Goal: Navigation & Orientation: Find specific page/section

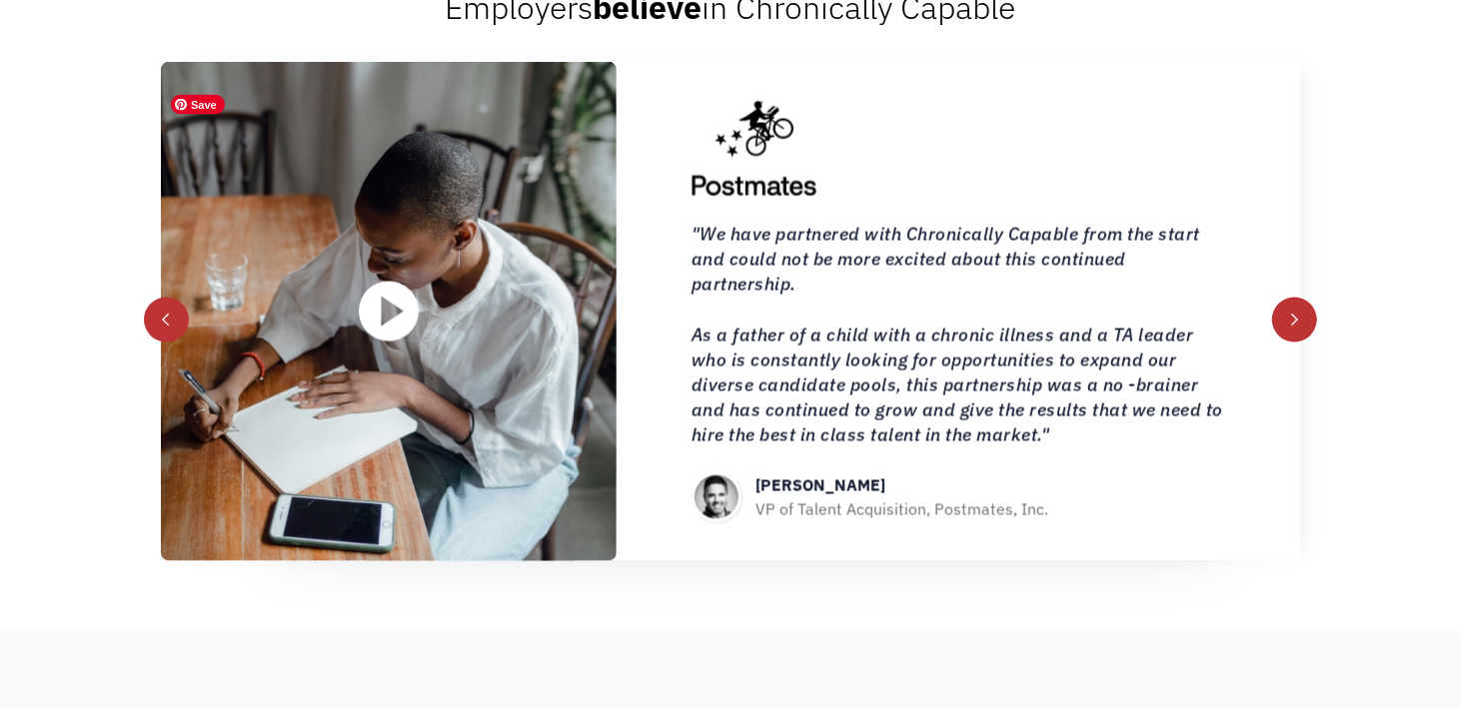
scroll to position [2124, 0]
click at [1305, 342] on div "next slide" at bounding box center [1296, 319] width 45 height 45
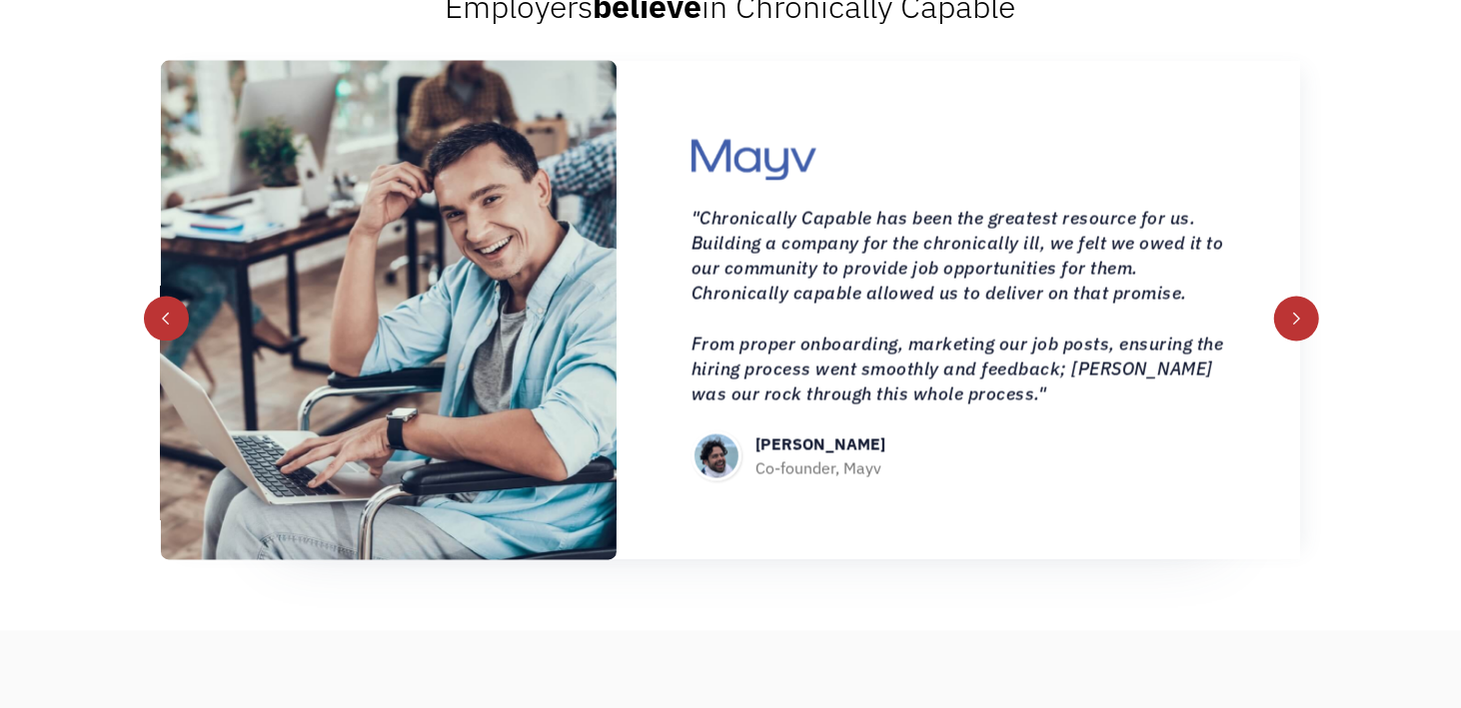
click at [1305, 342] on div "next slide" at bounding box center [1296, 319] width 45 height 45
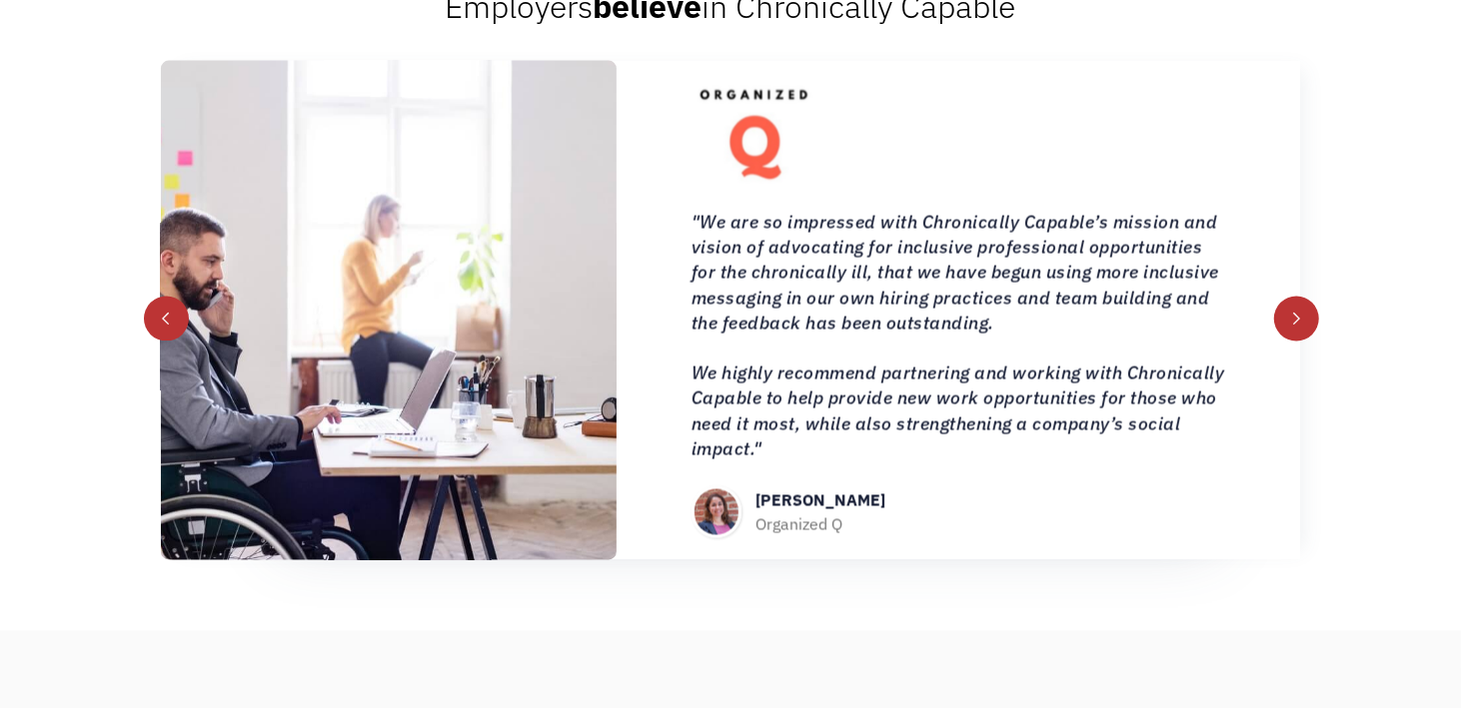
click at [1305, 342] on div "next slide" at bounding box center [1296, 319] width 45 height 45
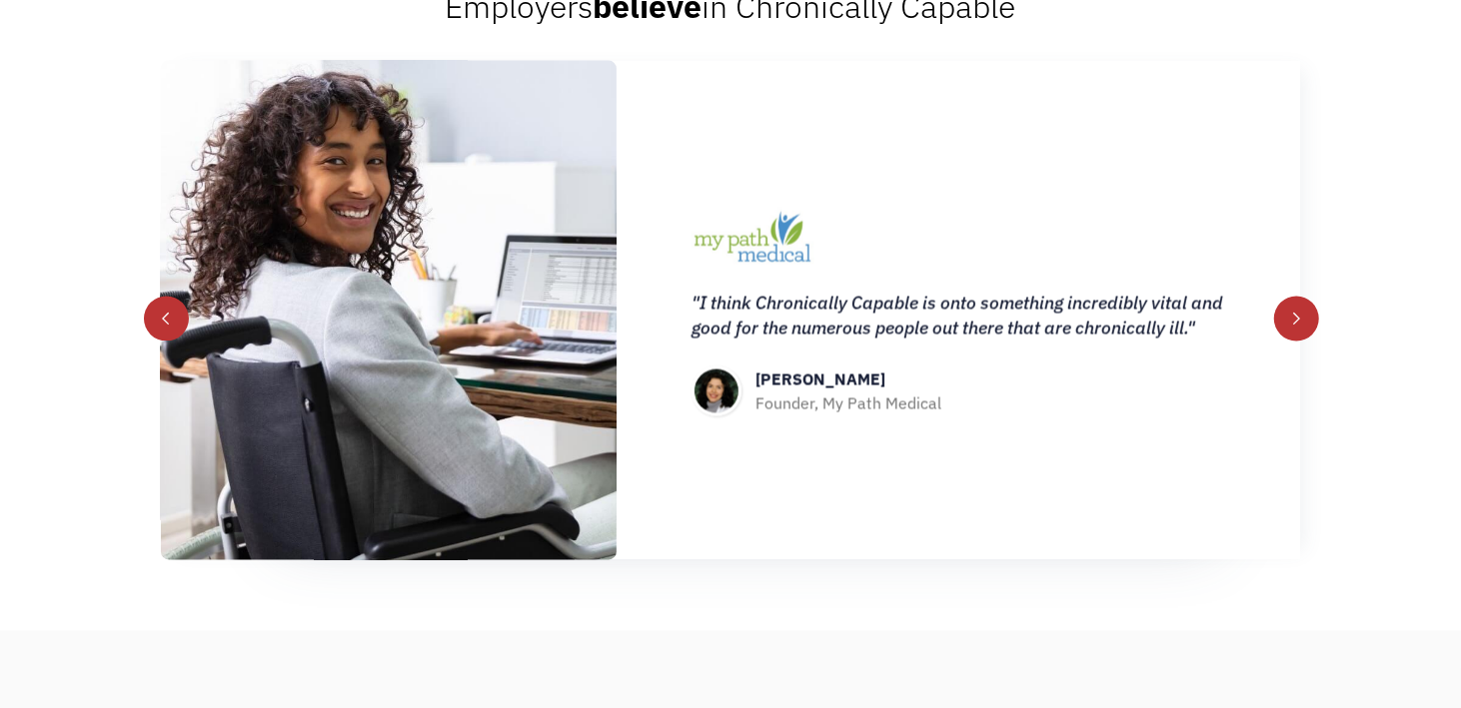
click at [1305, 342] on div "next slide" at bounding box center [1296, 319] width 45 height 45
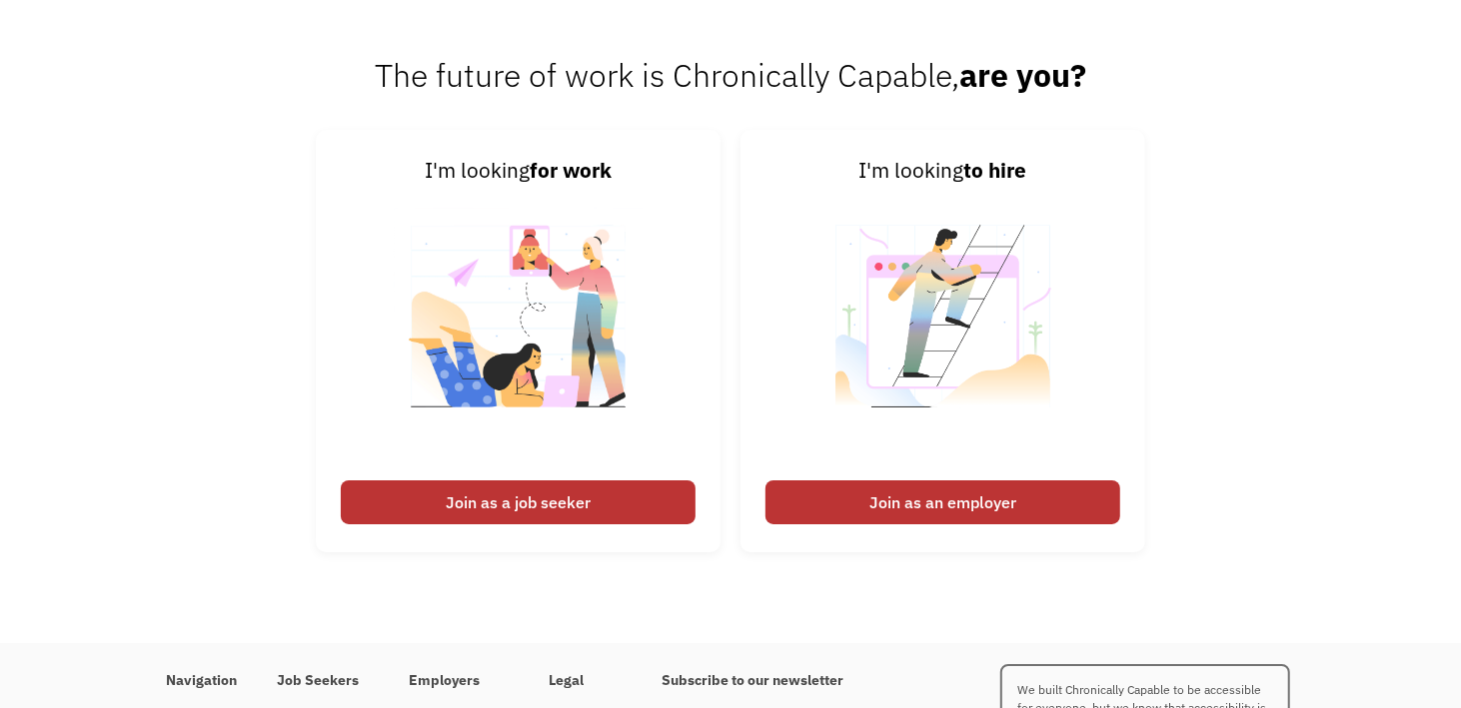
scroll to position [4582, 0]
click at [622, 519] on div "Join as a job seeker" at bounding box center [518, 503] width 355 height 44
click at [531, 524] on div "Join as a job seeker" at bounding box center [518, 503] width 355 height 44
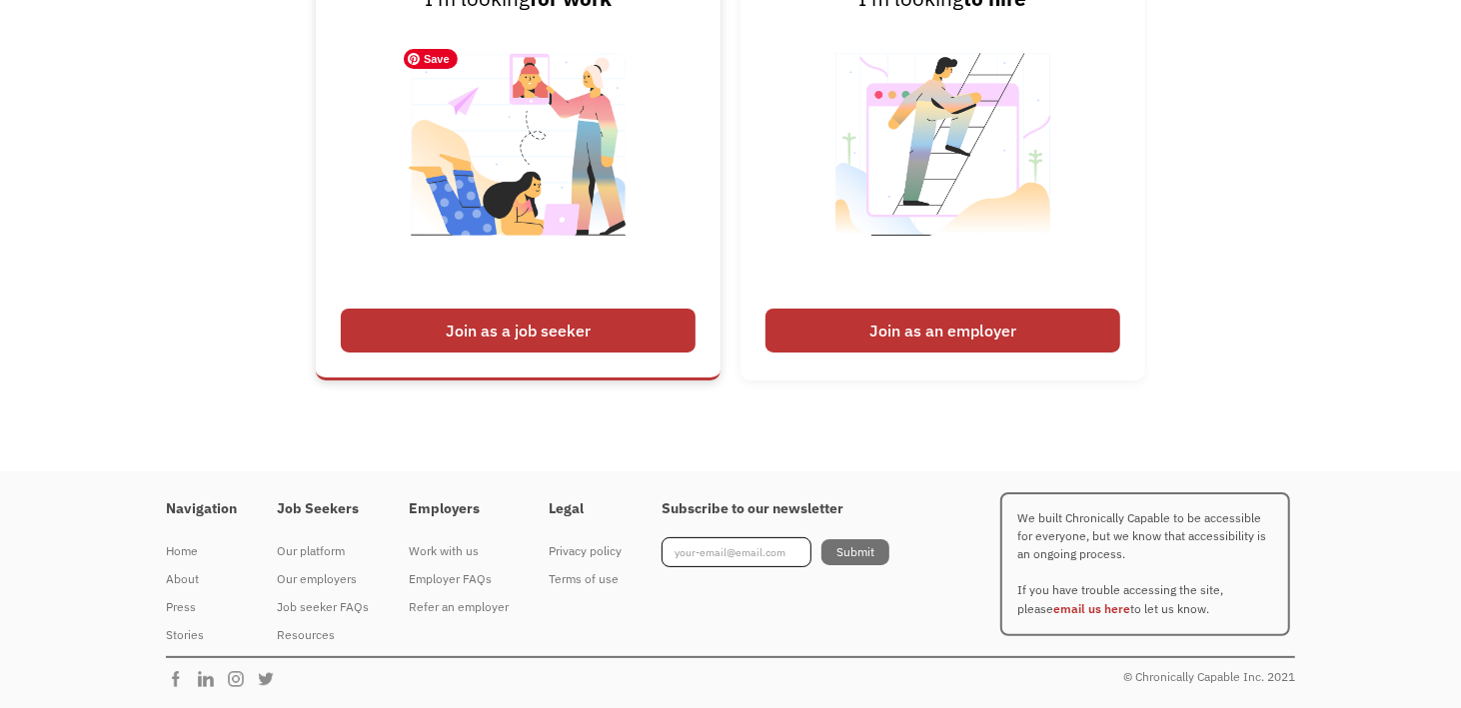
click at [503, 245] on img at bounding box center [518, 157] width 249 height 283
click at [520, 327] on div "Join as a job seeker" at bounding box center [518, 331] width 355 height 44
click at [456, 548] on div "Work with us" at bounding box center [459, 552] width 100 height 24
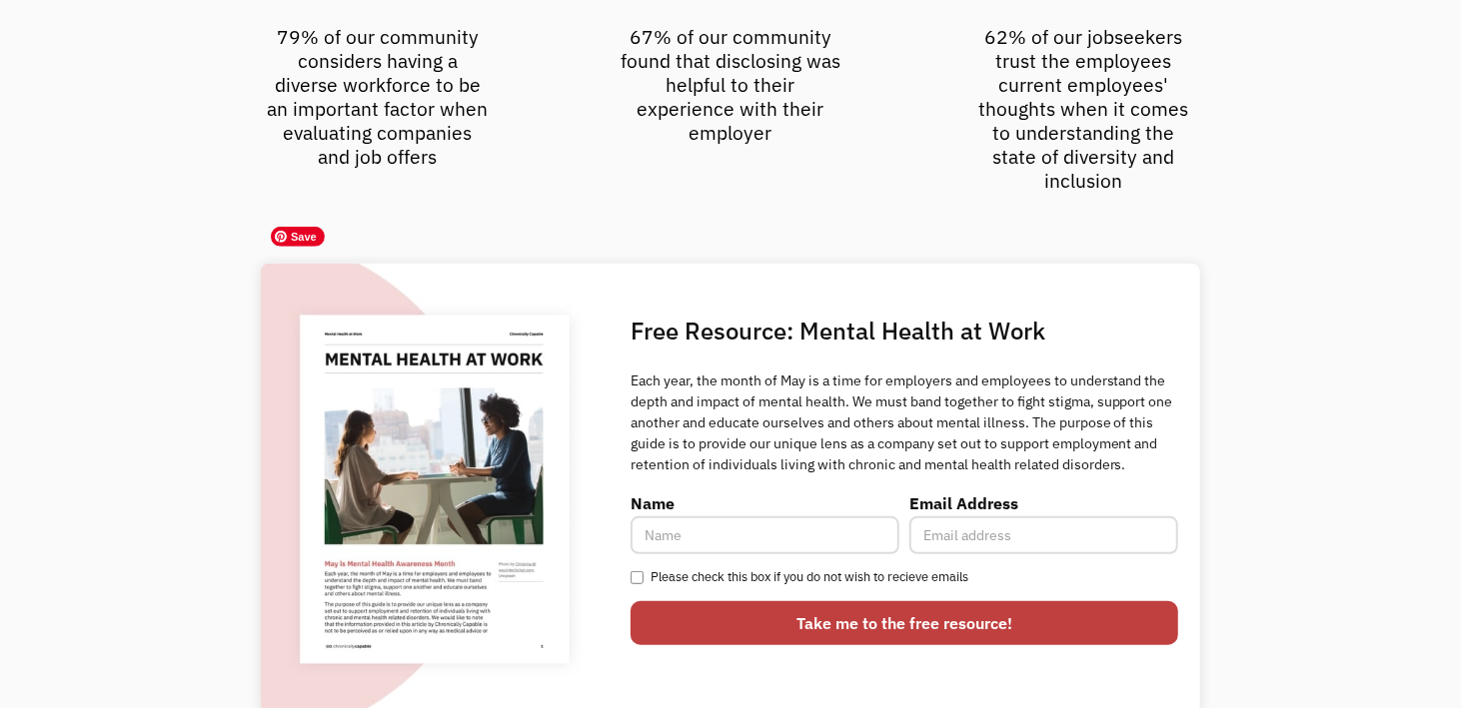
scroll to position [5377, 0]
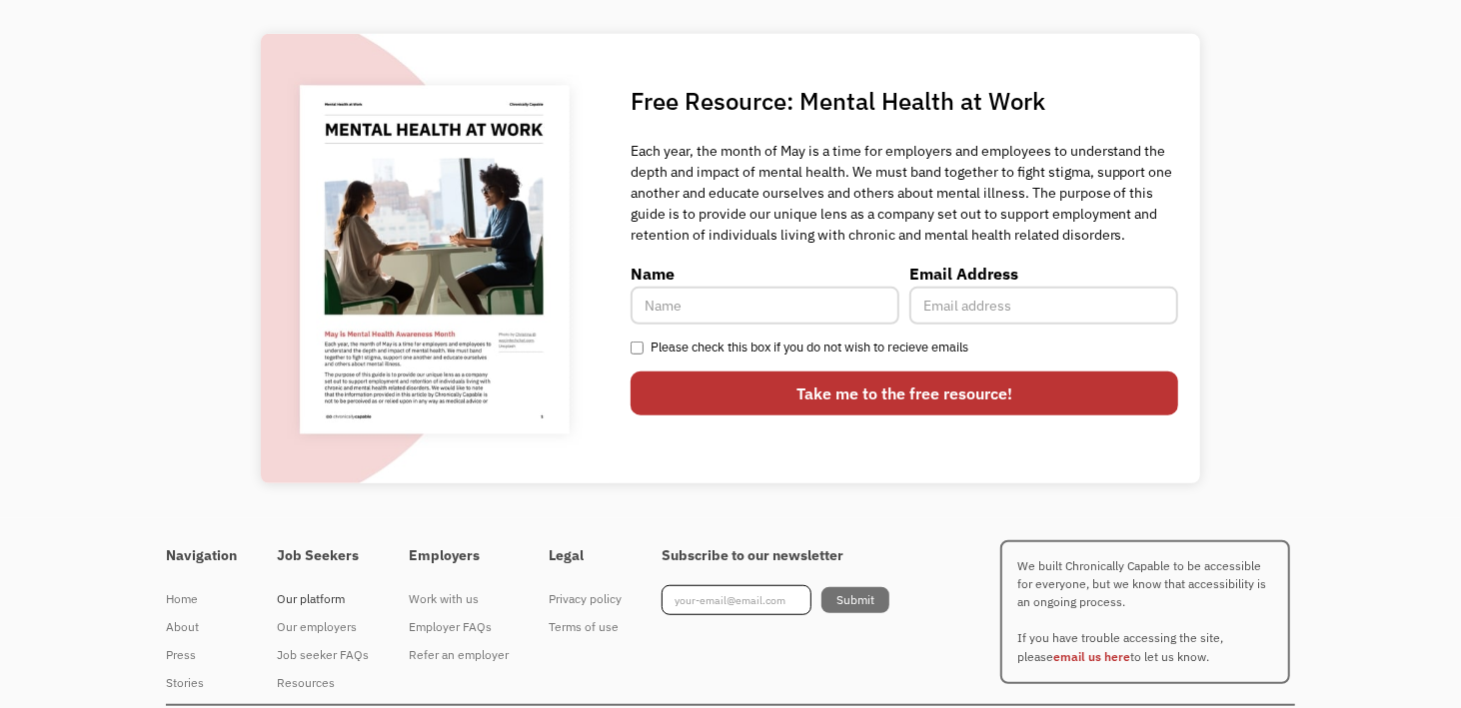
click at [316, 587] on div "Our platform" at bounding box center [323, 599] width 92 height 24
